Goal: Contribute content

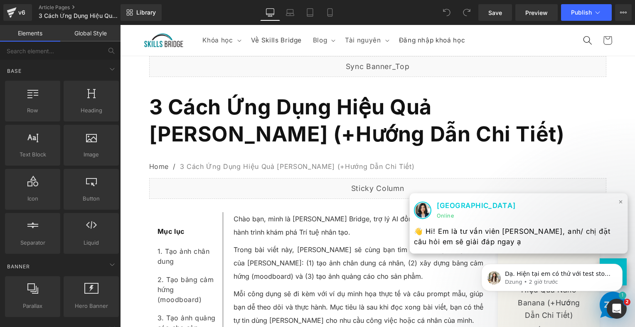
click at [619, 200] on span "×" at bounding box center [621, 201] width 5 height 12
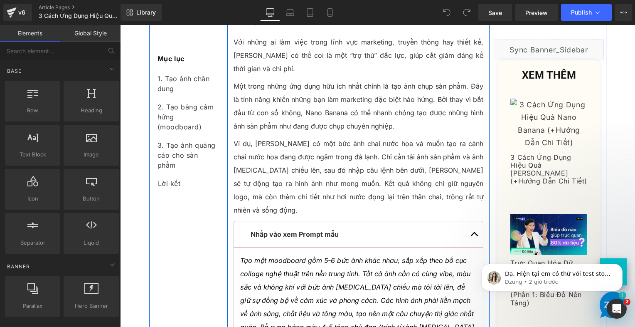
scroll to position [2453, 0]
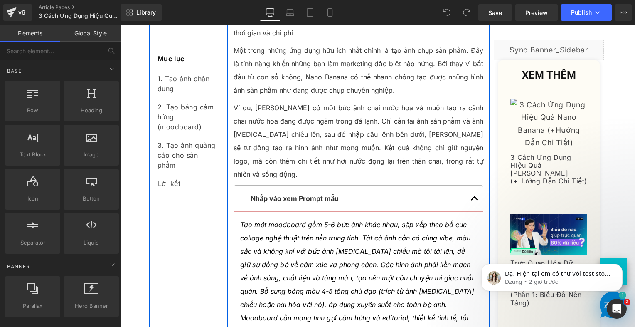
click at [379, 220] on icon "Tạo một moodboard gồm 5-6 bức ảnh khác nhau, sắp xếp theo bố cục collage nghệ t…" at bounding box center [357, 284] width 234 height 128
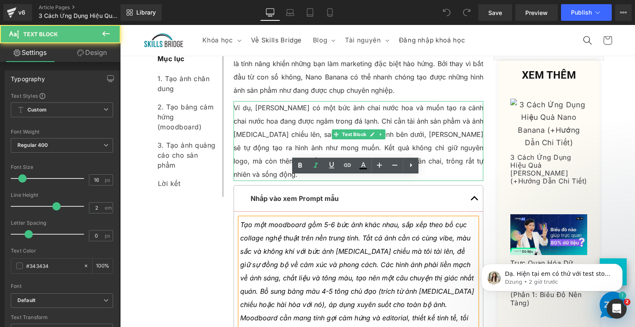
click at [309, 122] on p "Ví dụ, [PERSON_NAME] có một bức ảnh chai nước hoa và muốn tạo ra cảnh chai nước…" at bounding box center [359, 141] width 250 height 80
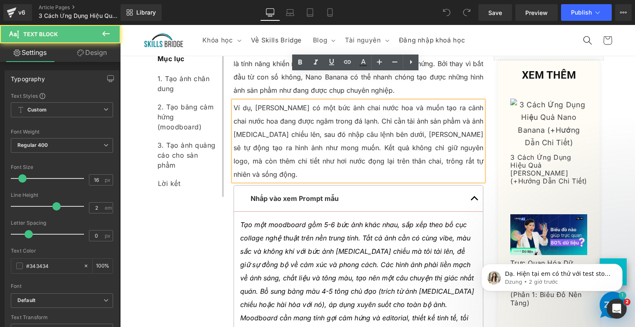
click at [285, 218] on p "Tạo một moodboard gồm 5-6 bức ảnh khác nhau, sắp xếp theo bố cục collage nghệ t…" at bounding box center [358, 284] width 237 height 133
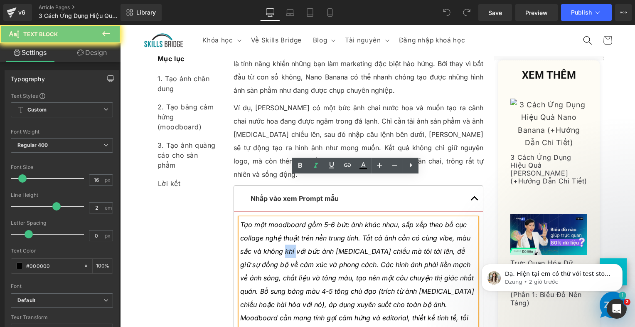
click at [285, 218] on p "Tạo một moodboard gồm 5-6 bức ảnh khác nhau, sắp xếp theo bố cục collage nghệ t…" at bounding box center [358, 284] width 237 height 133
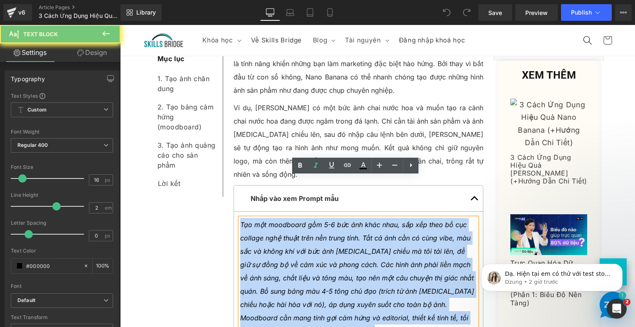
click at [285, 218] on p "Tạo một moodboard gồm 5-6 bức ảnh khác nhau, sắp xếp theo bố cục collage nghệ t…" at bounding box center [358, 284] width 237 height 133
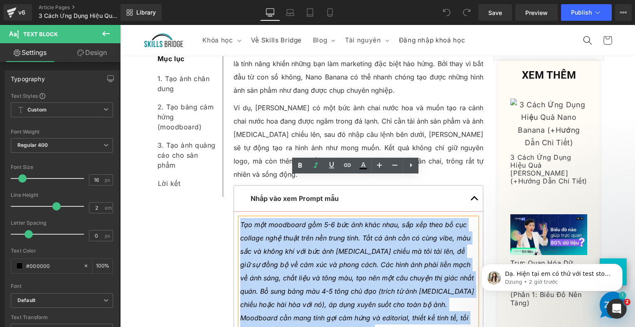
paste div
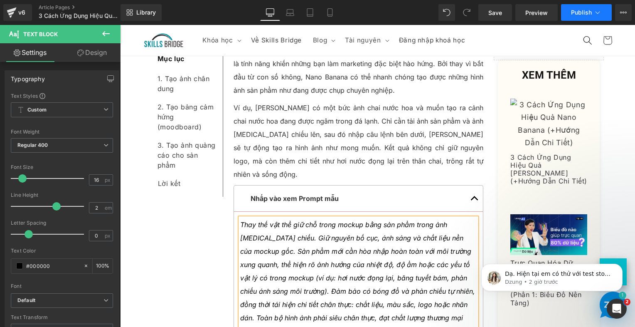
click at [575, 11] on span "Publish" at bounding box center [581, 12] width 21 height 7
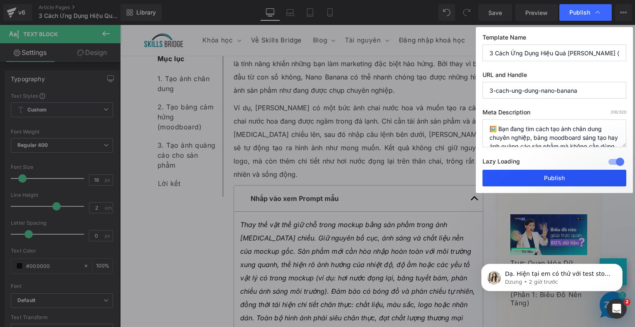
drag, startPoint x: 543, startPoint y: 176, endPoint x: 422, endPoint y: 151, distance: 124.0
click at [543, 176] on button "Publish" at bounding box center [555, 178] width 144 height 17
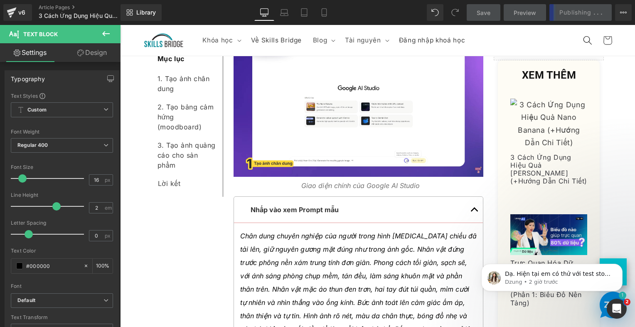
scroll to position [665, 0]
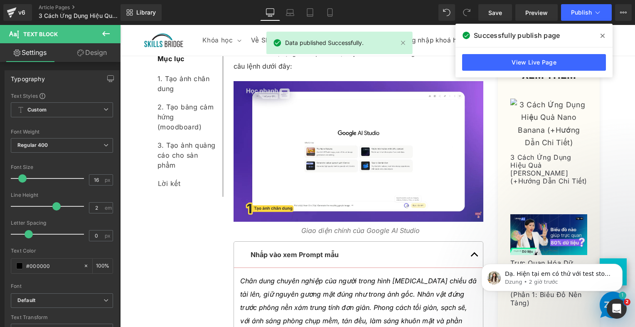
click at [602, 37] on icon at bounding box center [603, 35] width 4 height 7
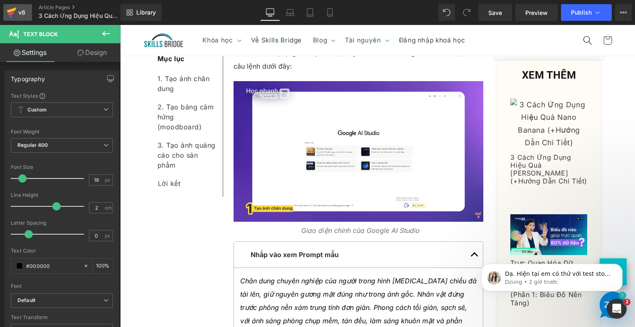
click at [11, 10] on icon at bounding box center [12, 9] width 10 height 5
